Goal: Navigation & Orientation: Find specific page/section

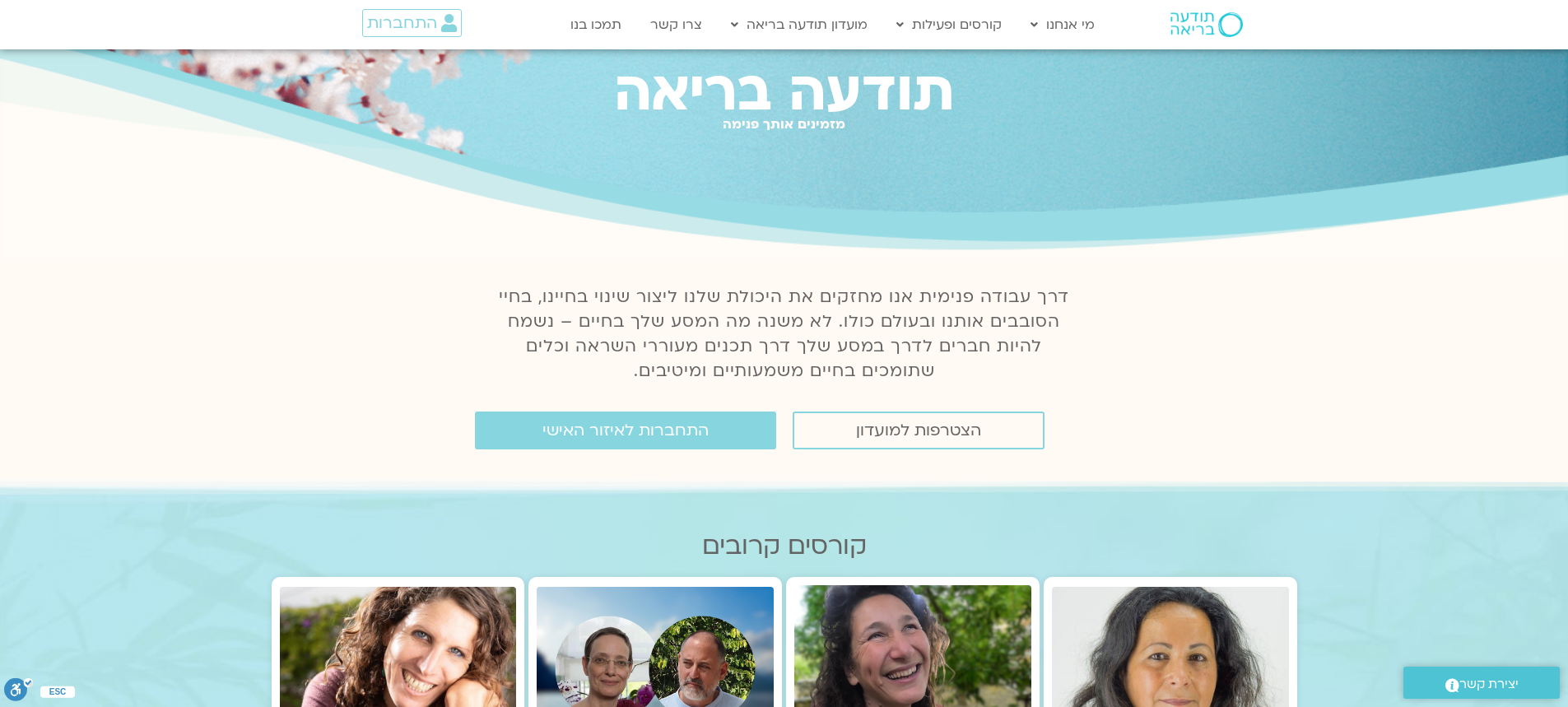
scroll to position [412, 0]
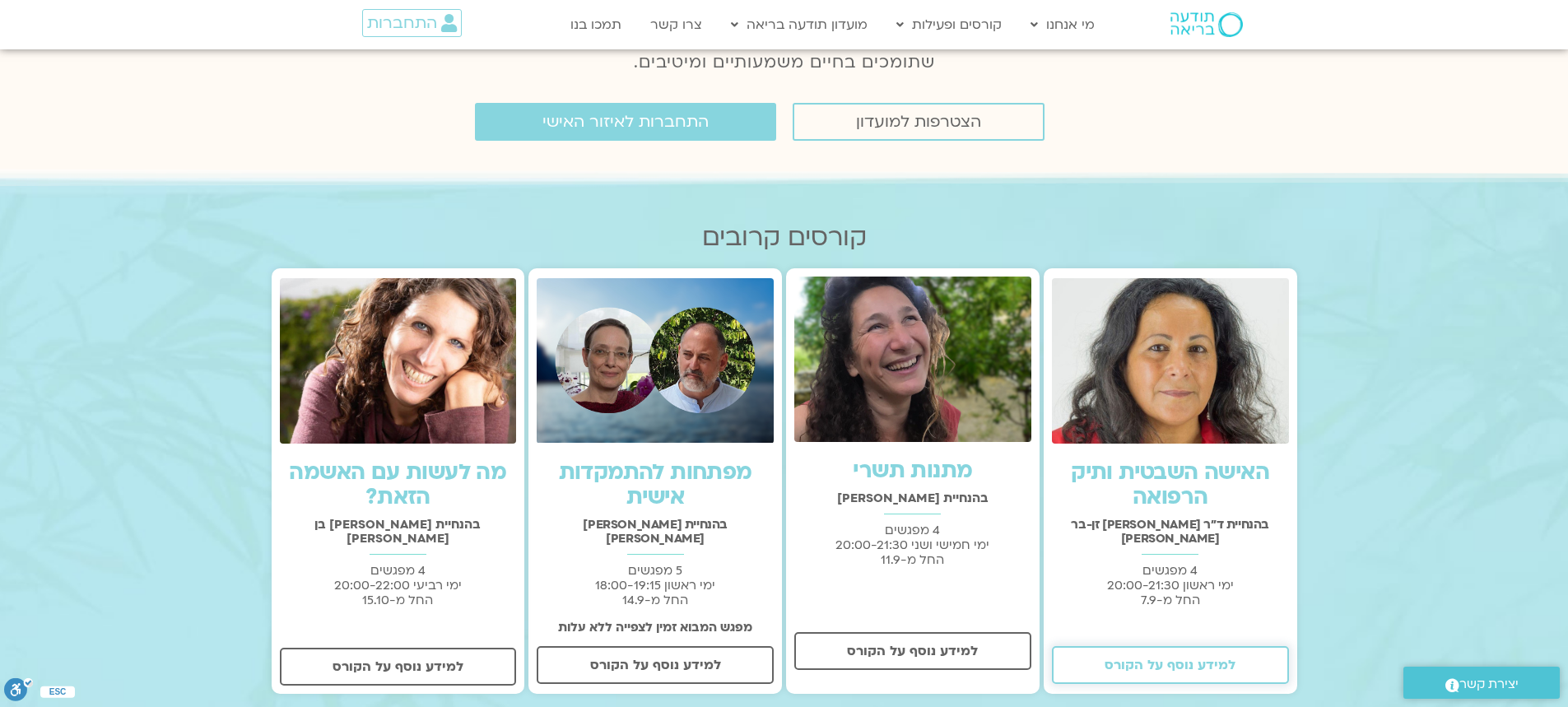
click at [1174, 657] on span "למידע נוסף על הקורס" at bounding box center [1170, 665] width 131 height 15
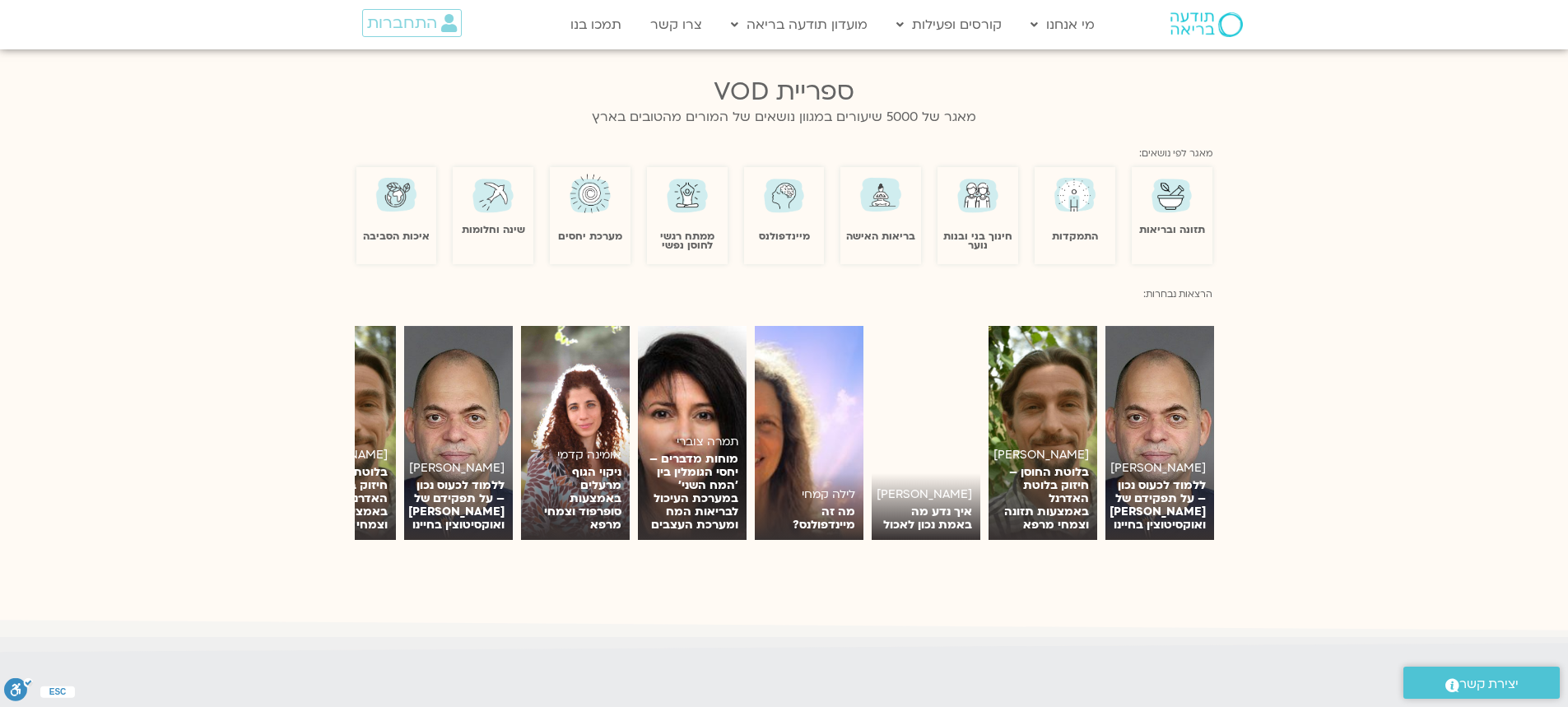
scroll to position [1481, 0]
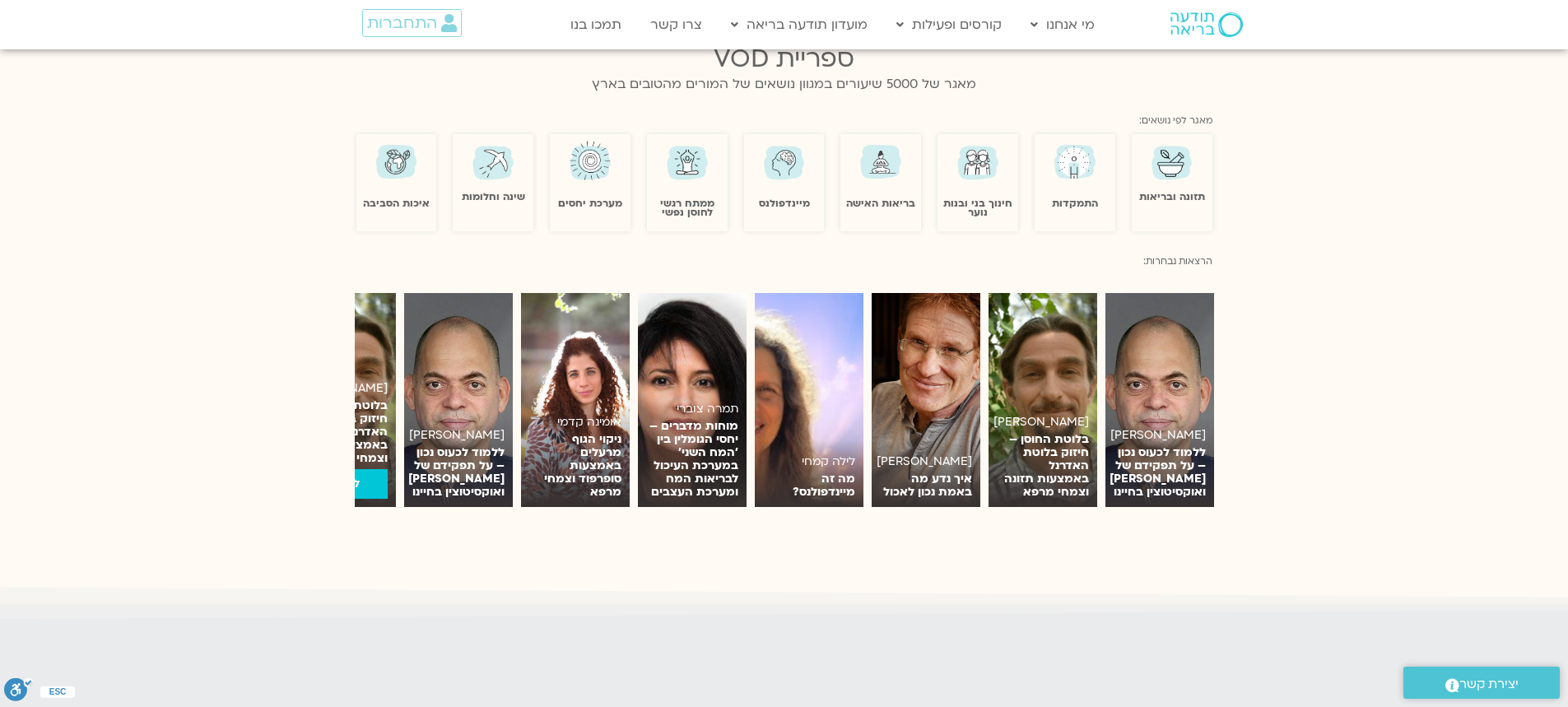
click at [365, 382] on h6 "[PERSON_NAME]" at bounding box center [341, 389] width 92 height 13
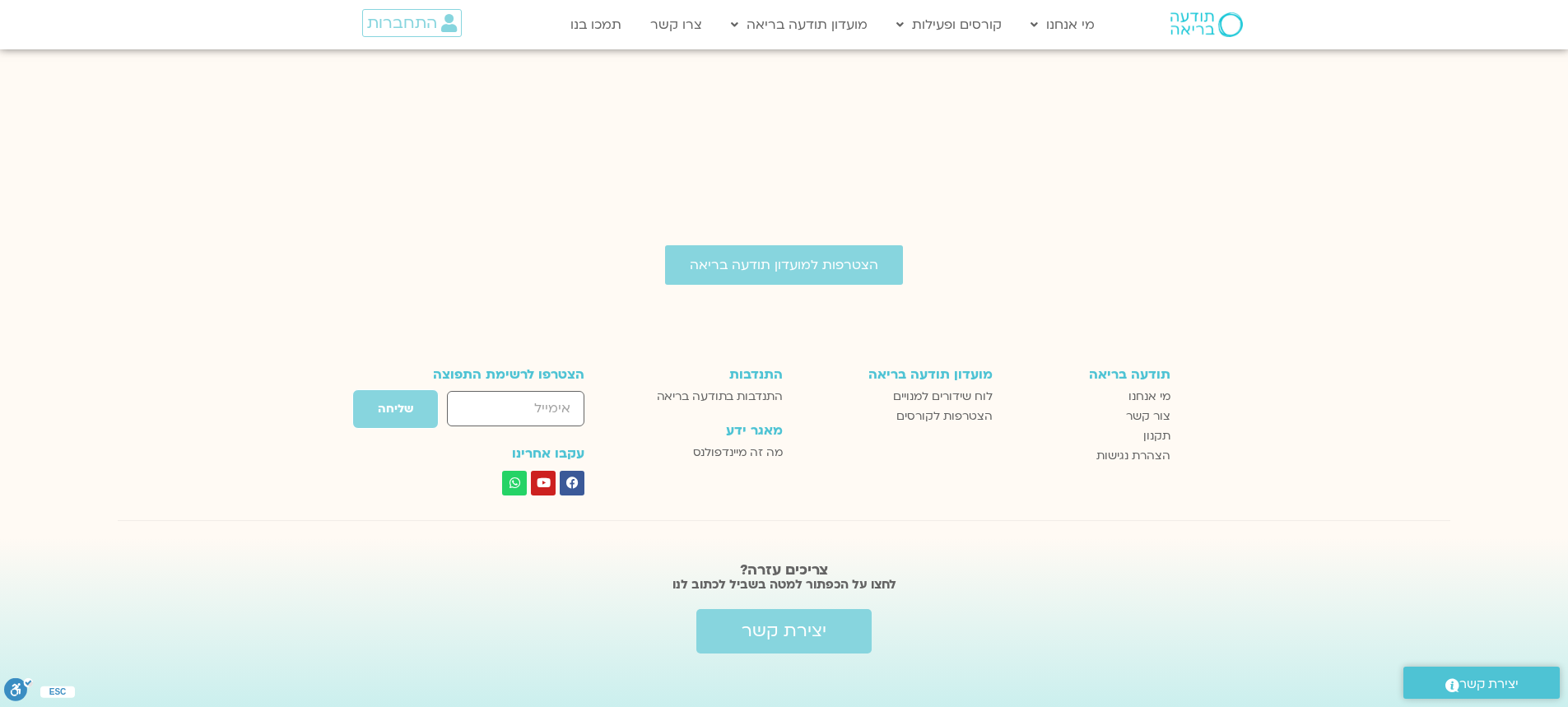
scroll to position [2778, 0]
click at [934, 386] on span "לוח שידורים למנויים" at bounding box center [942, 396] width 99 height 20
click at [1150, 386] on span "מי אנחנו" at bounding box center [1149, 396] width 42 height 20
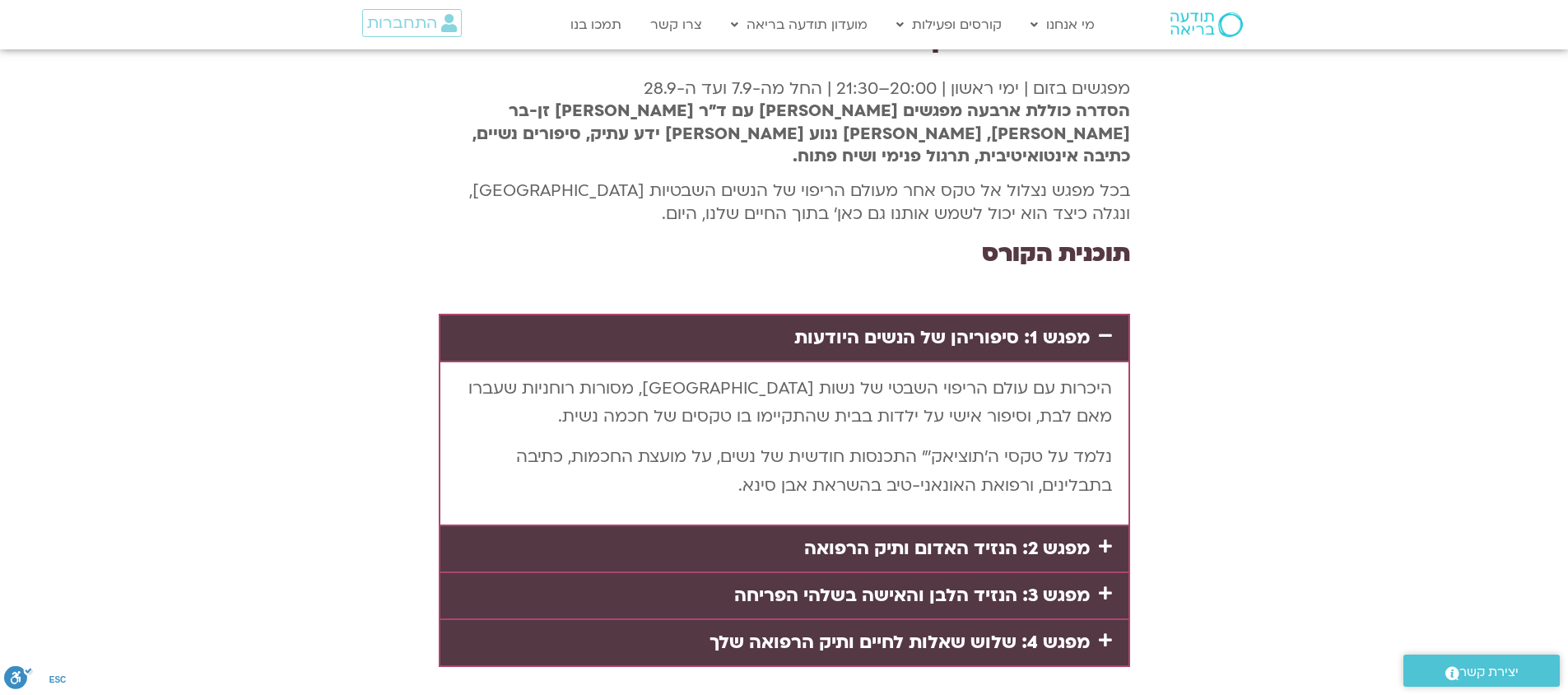
scroll to position [2964, 0]
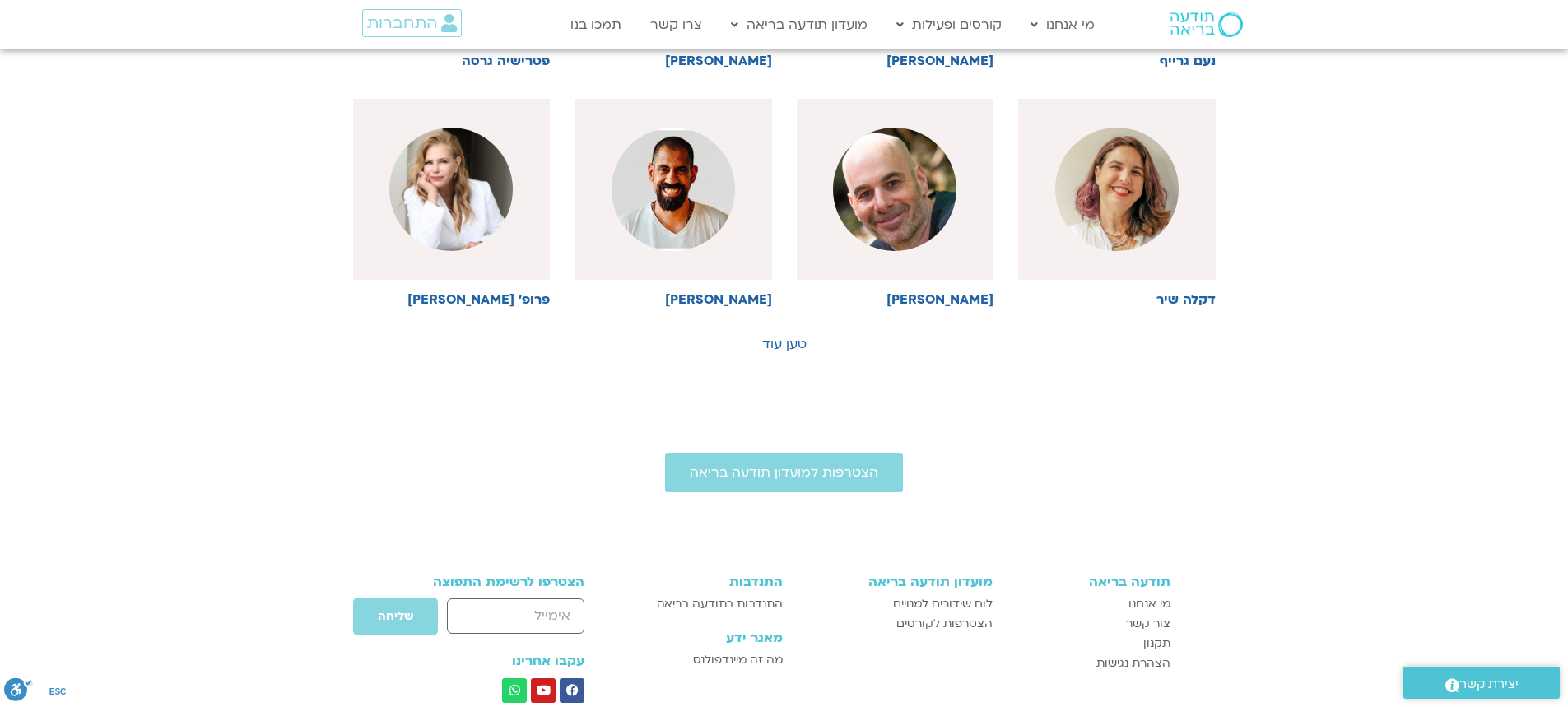
scroll to position [905, 0]
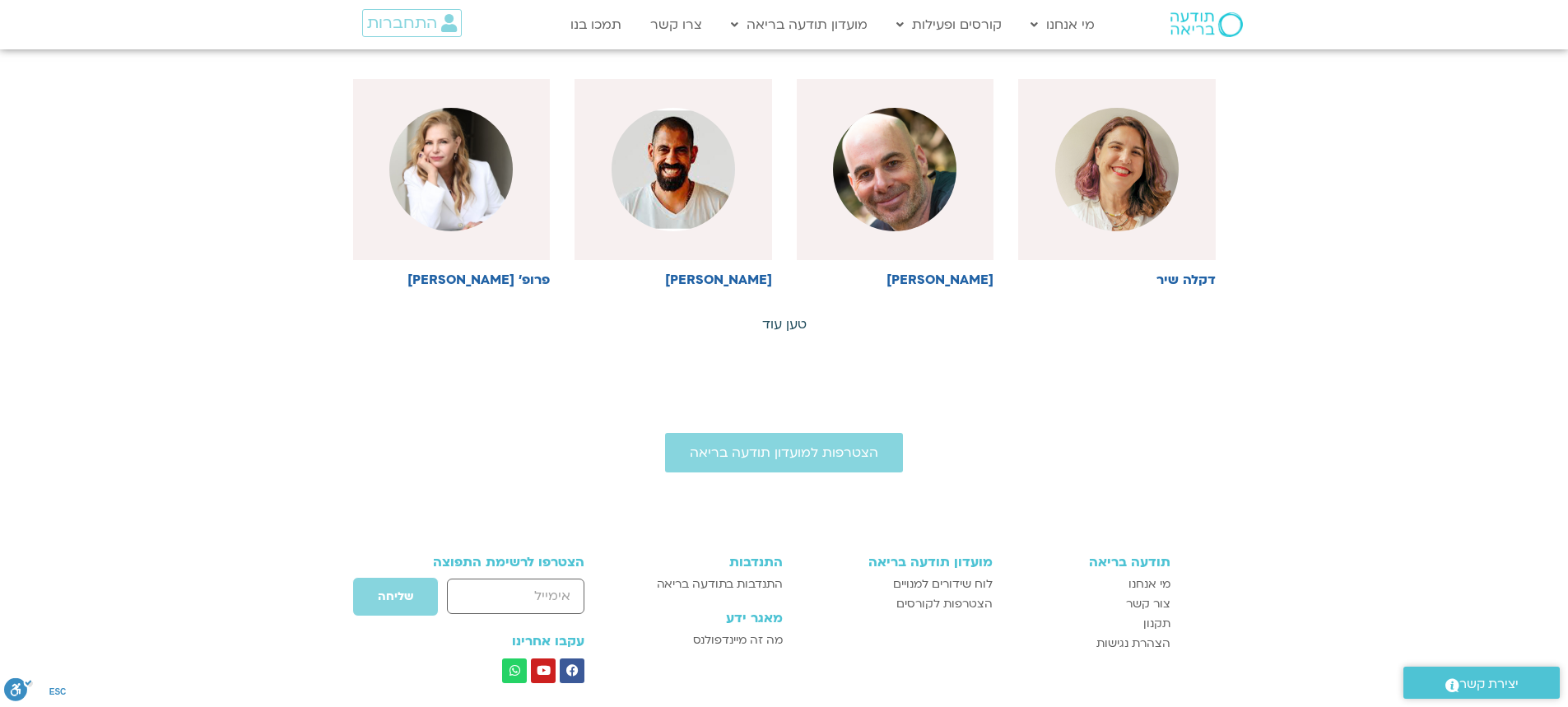
click at [793, 318] on link "טען עוד" at bounding box center [784, 324] width 45 height 18
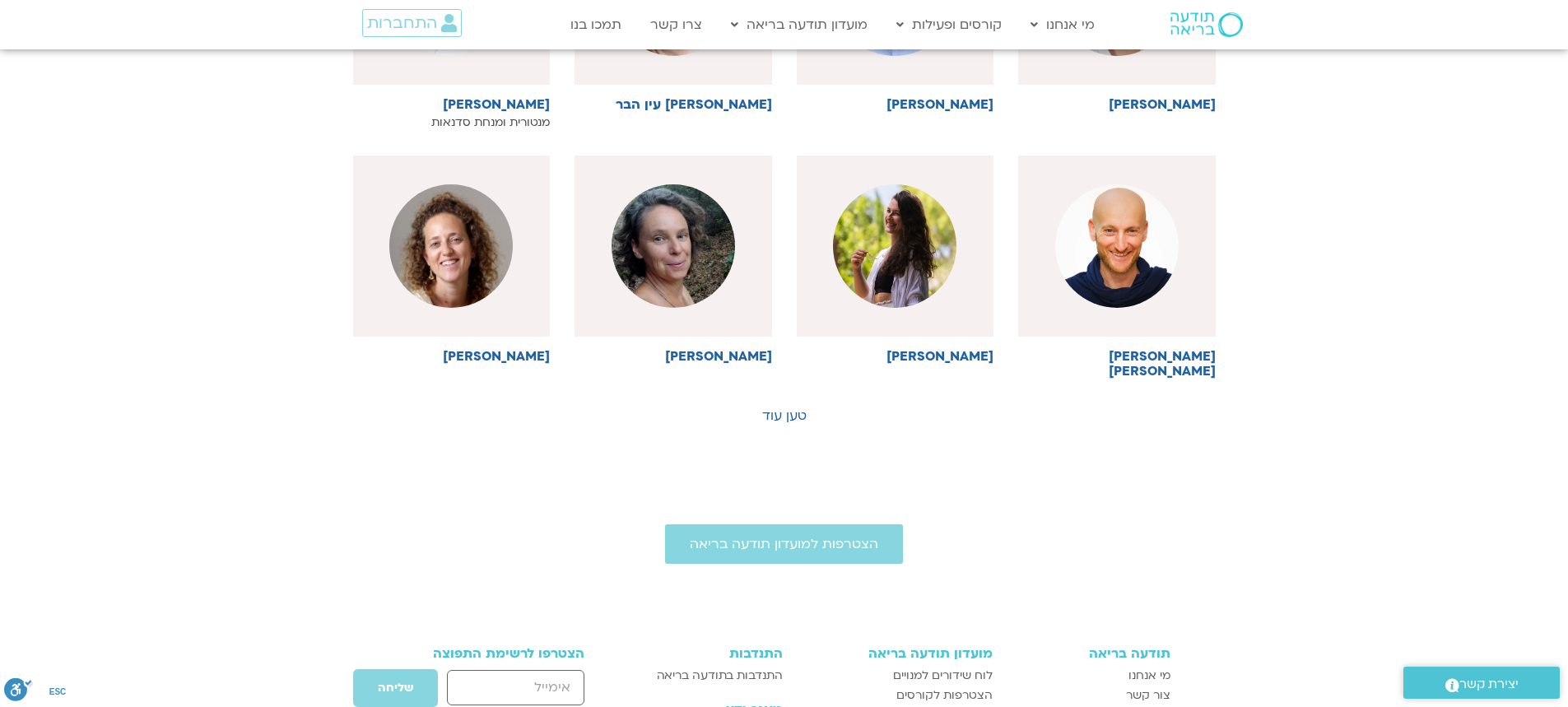
scroll to position [1563, 0]
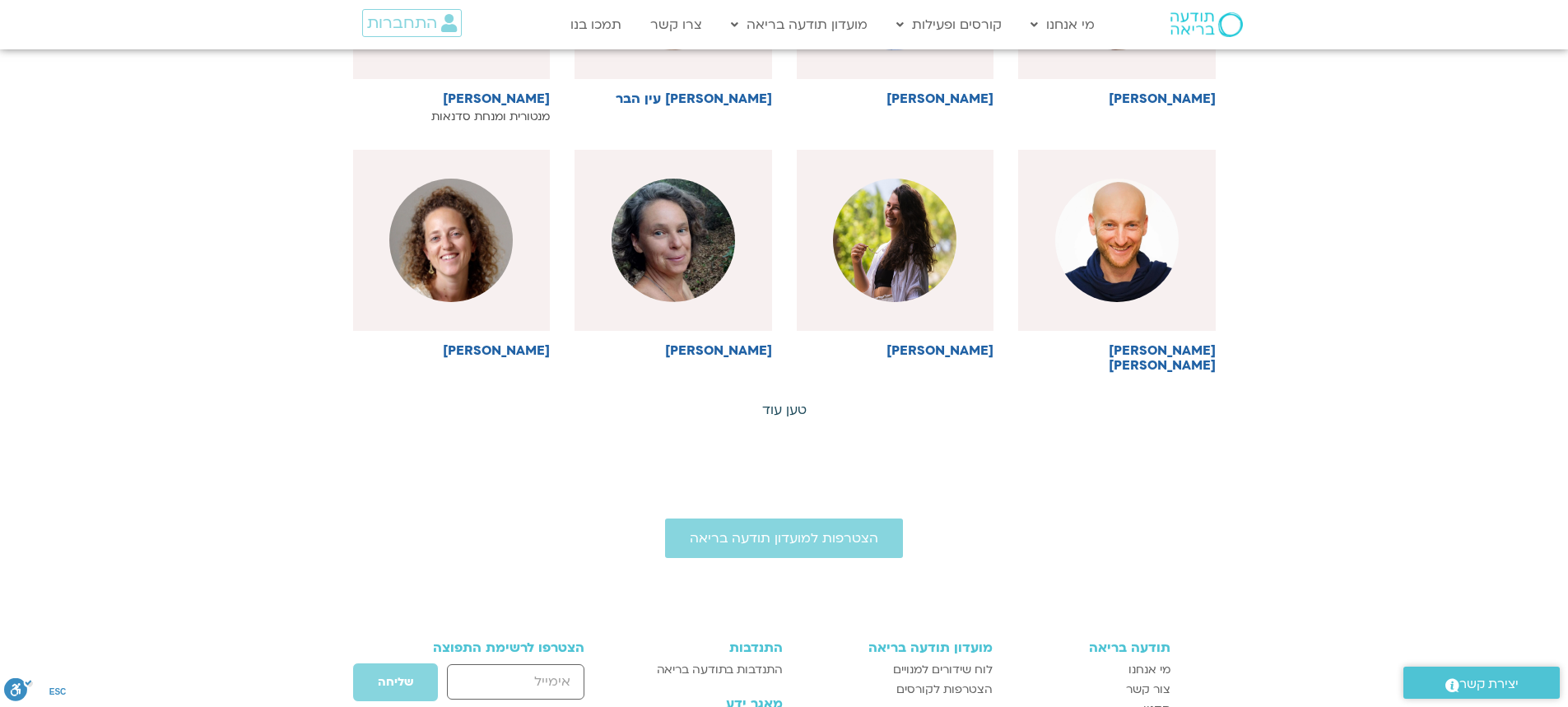
click at [780, 400] on link "טען עוד" at bounding box center [784, 409] width 45 height 18
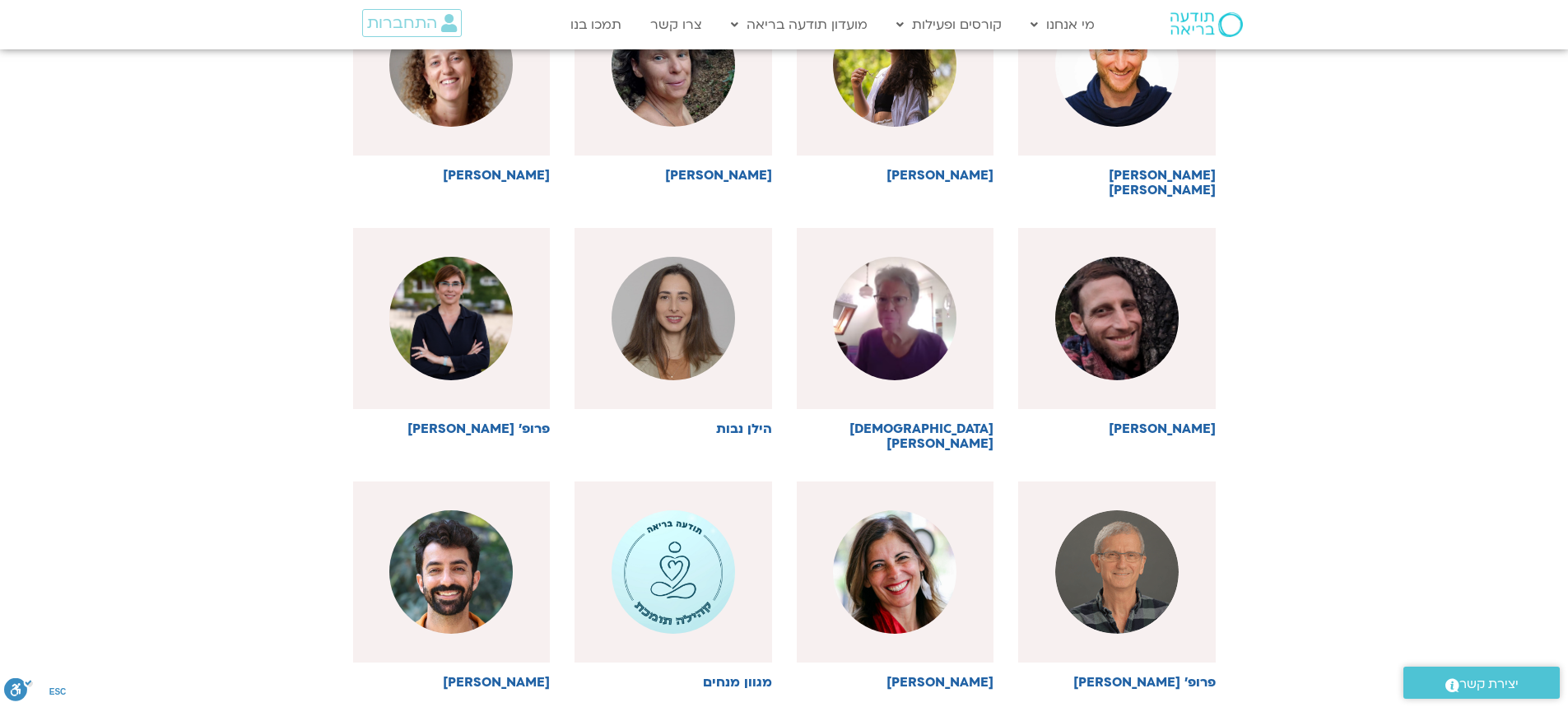
scroll to position [1399, 0]
